Goal: Transaction & Acquisition: Book appointment/travel/reservation

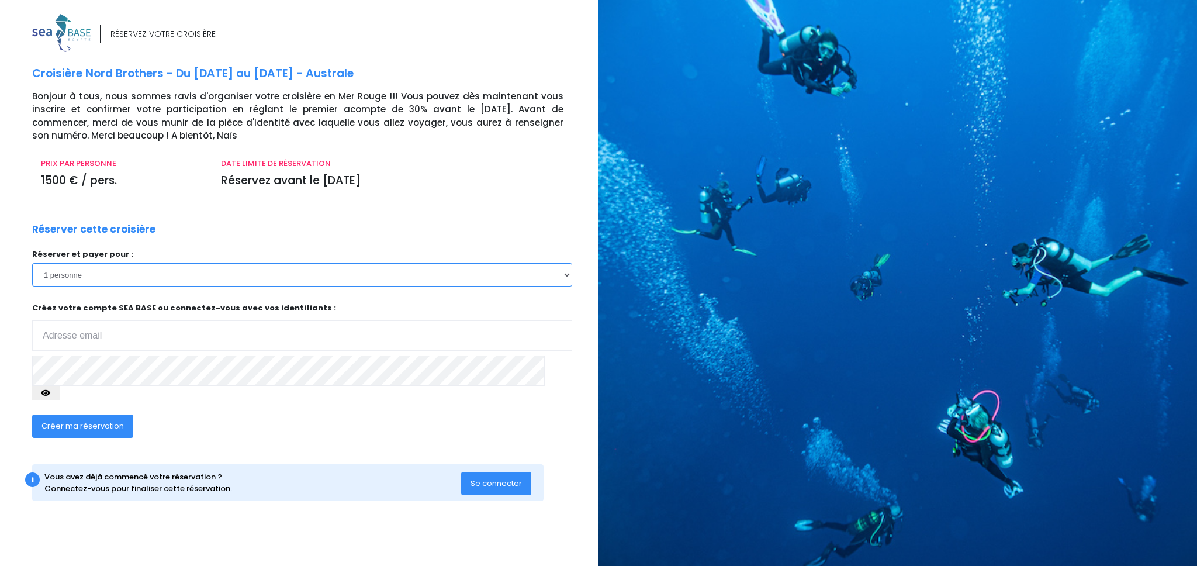
click at [201, 278] on select "1 personne 2 personnes 3 personnes 4 personnes 5 personnes 6 personnes 7 person…" at bounding box center [302, 274] width 540 height 23
drag, startPoint x: 385, startPoint y: 74, endPoint x: 24, endPoint y: 74, distance: 361.3
click at [24, 74] on div "RÉSERVEZ VOTRE CROISIÈRE Croisière Nord Brothers - Du 17/10/26 au 24/10/26 - Au…" at bounding box center [310, 269] width 575 height 510
click at [399, 72] on p "Croisière Nord Brothers - Du 17/10/26 au 24/10/26 - Australe" at bounding box center [311, 73] width 558 height 17
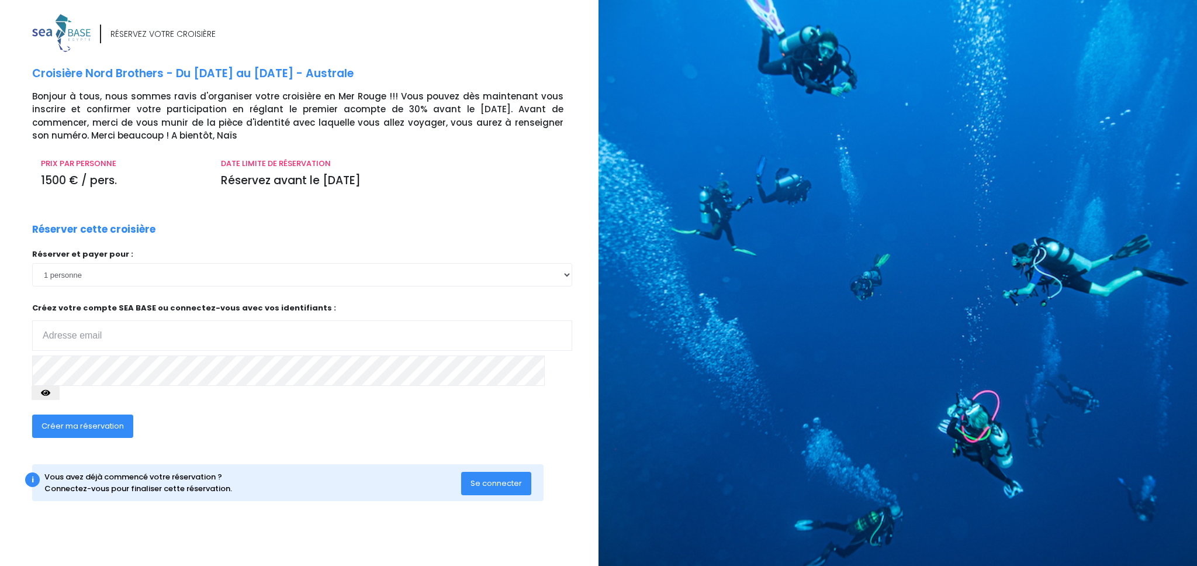
drag, startPoint x: 386, startPoint y: 79, endPoint x: 28, endPoint y: 77, distance: 358.4
click at [28, 77] on div "RÉSERVEZ VOTRE CROISIÈRE Croisière Nord Brothers - Du 17/10/26 au 24/10/26 - Au…" at bounding box center [310, 269] width 575 height 510
copy p "Croisière Nord Brothers - Du 17/10/26 au 24/10/26 - Australe"
click at [334, 290] on div "Réserver et payer pour : 1 personne 2 personnes 3 personnes 4 personnes 5 perso…" at bounding box center [302, 327] width 540 height 158
click at [337, 280] on select "1 personne 2 personnes 3 personnes 4 personnes 5 personnes 6 personnes 7 person…" at bounding box center [302, 274] width 540 height 23
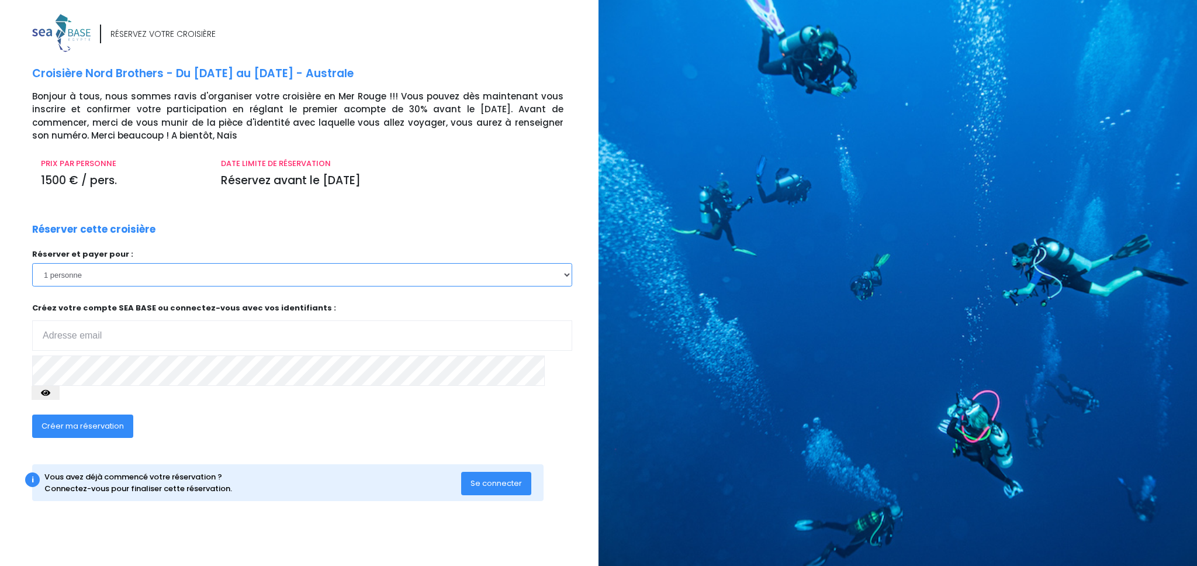
select select "2"
click at [32, 263] on select "1 personne 2 personnes 3 personnes 4 personnes 5 personnes 6 personnes 7 person…" at bounding box center [302, 274] width 540 height 23
click at [229, 332] on input "email" at bounding box center [302, 335] width 540 height 30
click at [349, 294] on div "Réserver et payer pour : 1 personne 2 personnes 3 personnes 4 personnes 5 perso…" at bounding box center [302, 327] width 540 height 158
click at [62, 33] on img at bounding box center [61, 33] width 58 height 38
